Goal: Navigation & Orientation: Find specific page/section

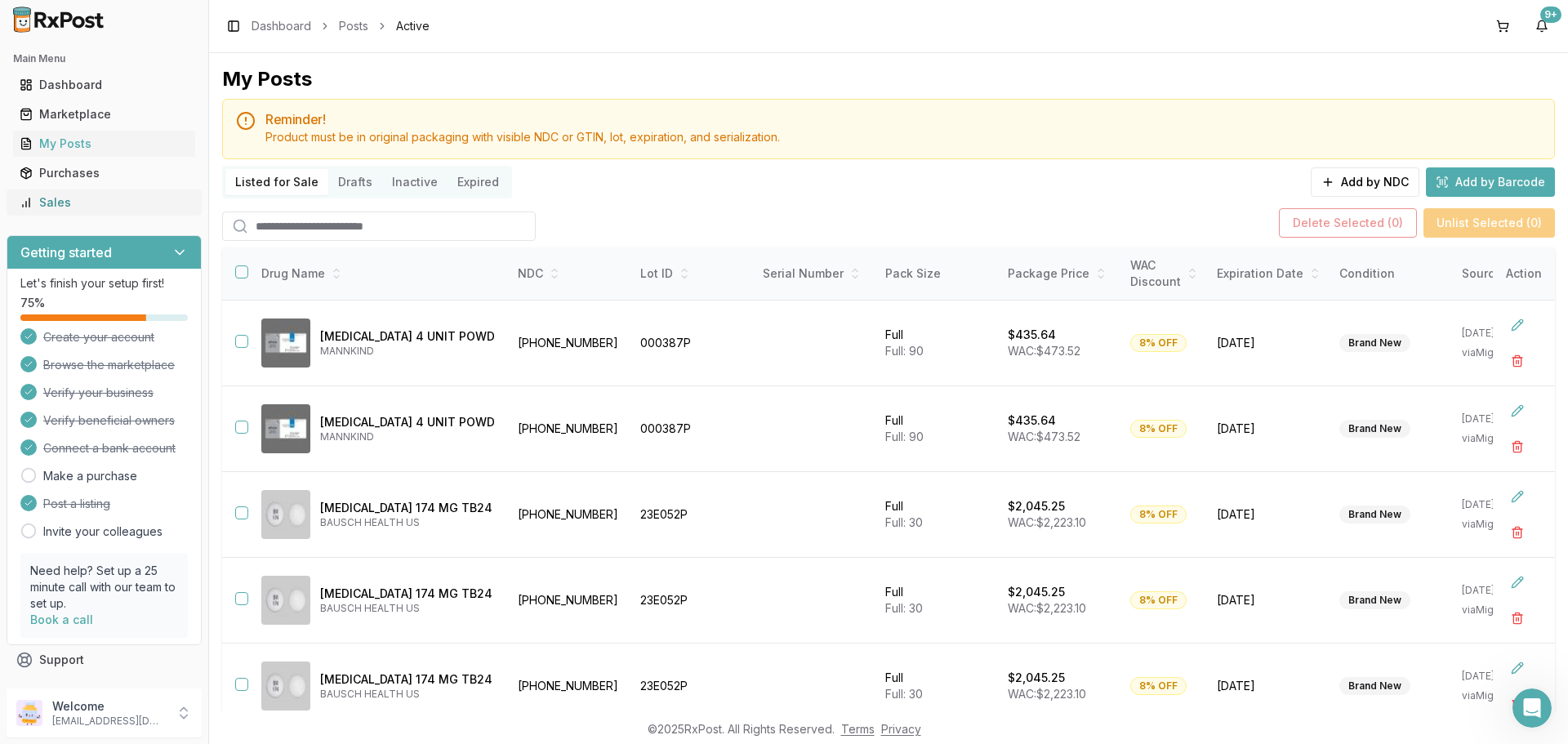
click at [83, 200] on div "Sales" at bounding box center [104, 202] width 169 height 17
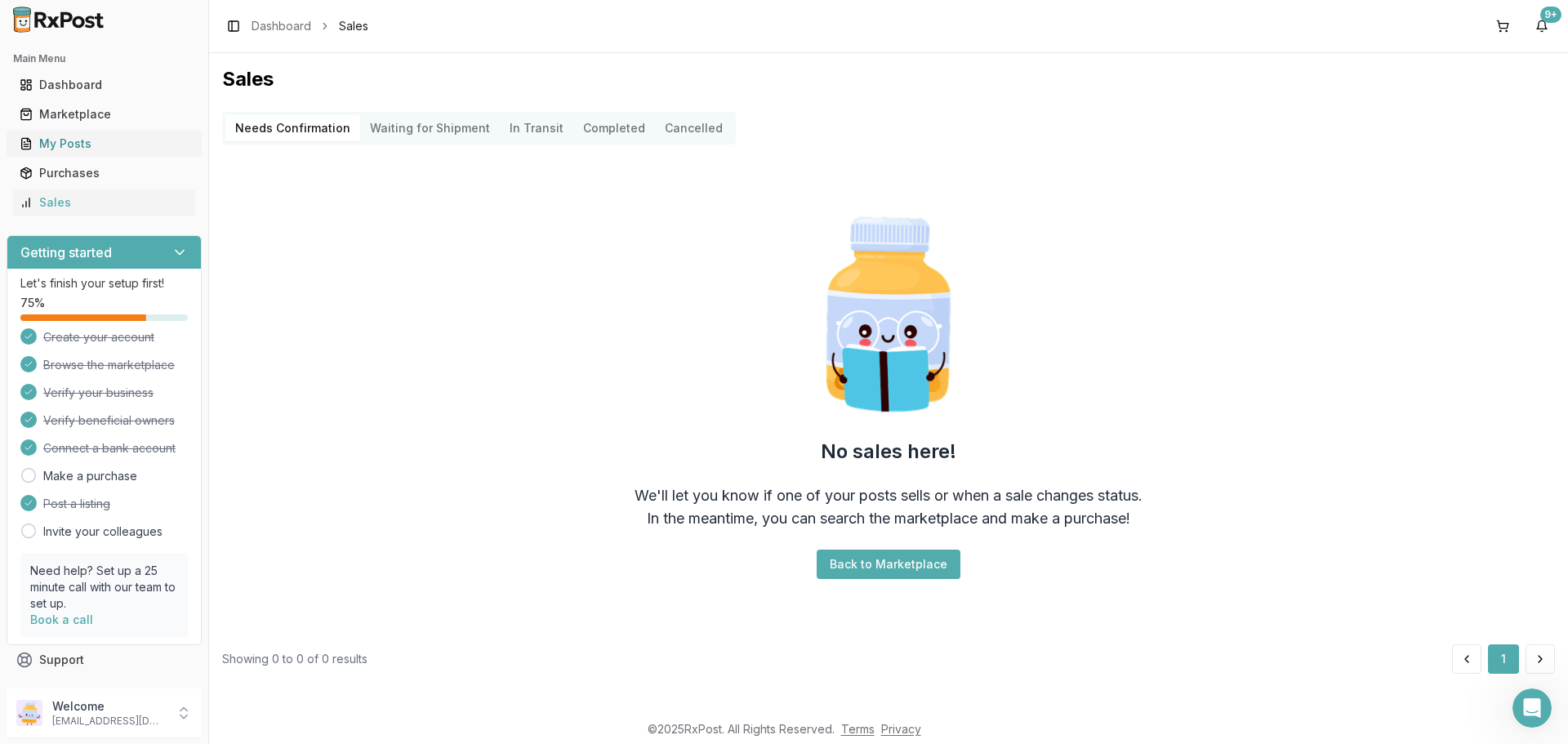
click at [74, 138] on div "My Posts" at bounding box center [104, 143] width 169 height 17
